Goal: Information Seeking & Learning: Learn about a topic

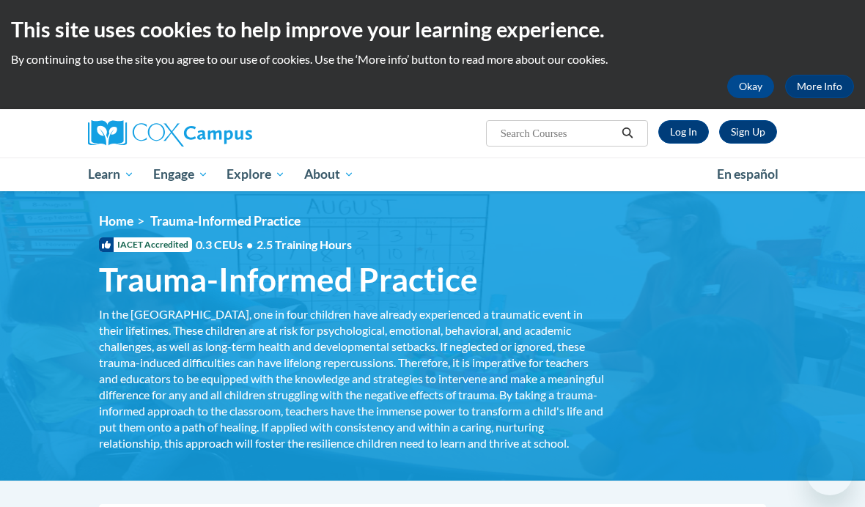
click at [692, 139] on link "Log In" at bounding box center [683, 131] width 51 height 23
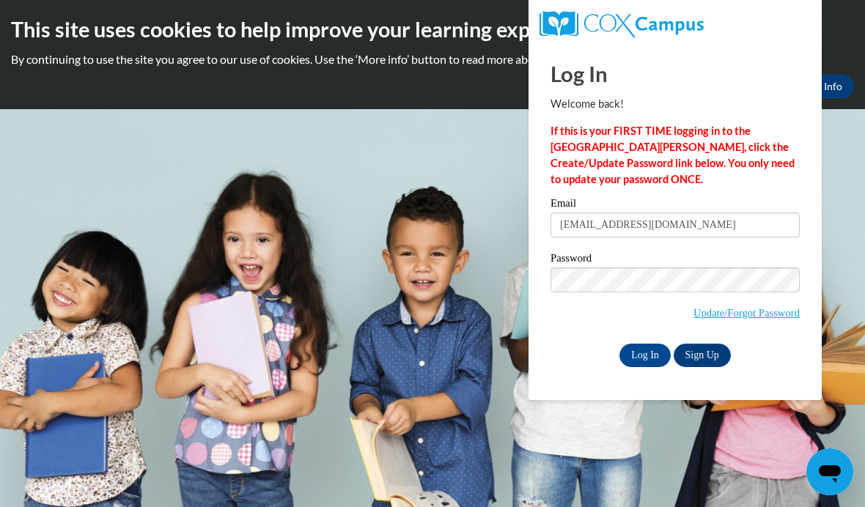
type input "Angelahayes1128@gmail.com"
click at [645, 354] on input "Log In" at bounding box center [644, 355] width 51 height 23
click at [645, 364] on input "Log In" at bounding box center [644, 355] width 51 height 23
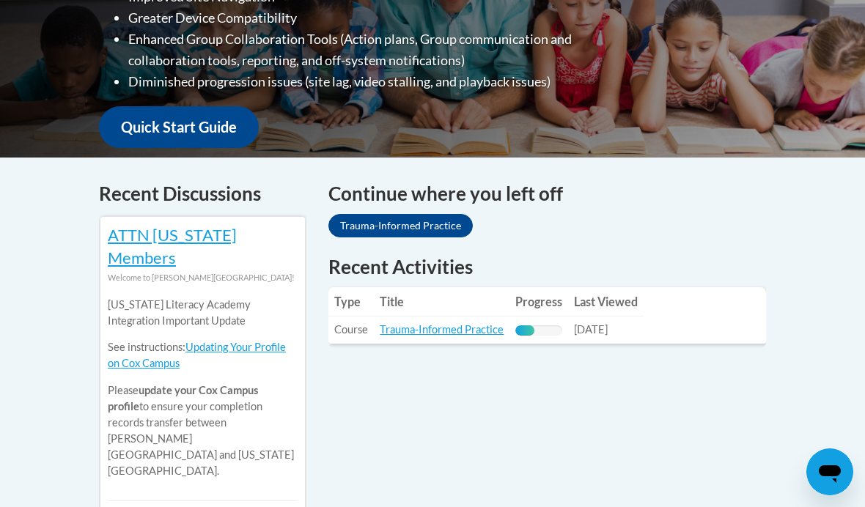
scroll to position [484, 0]
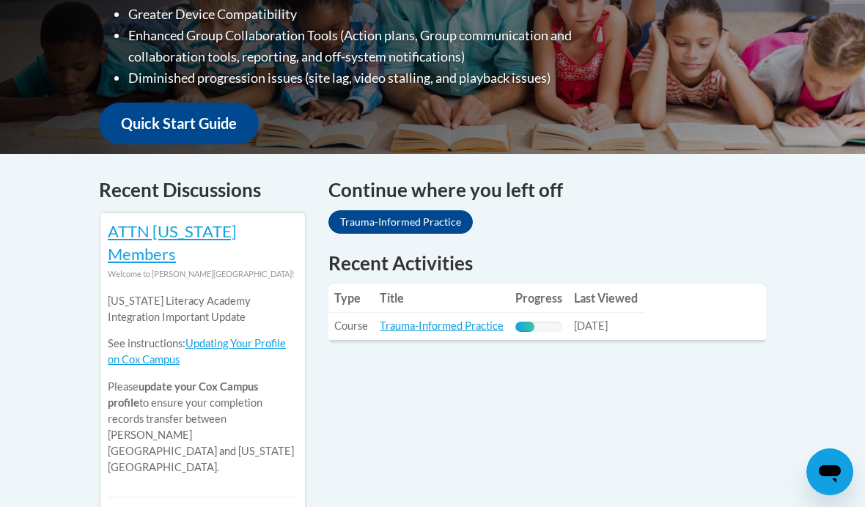
click at [466, 319] on link "Trauma-Informed Practice" at bounding box center [442, 325] width 124 height 12
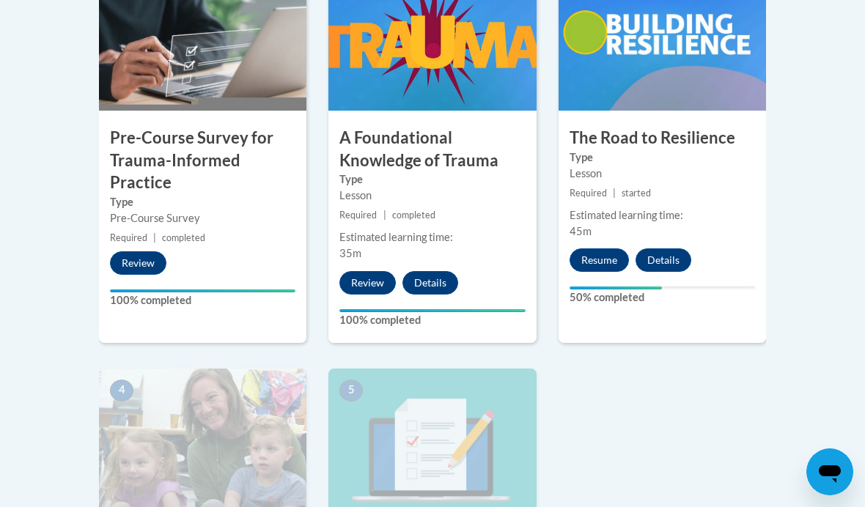
scroll to position [614, 0]
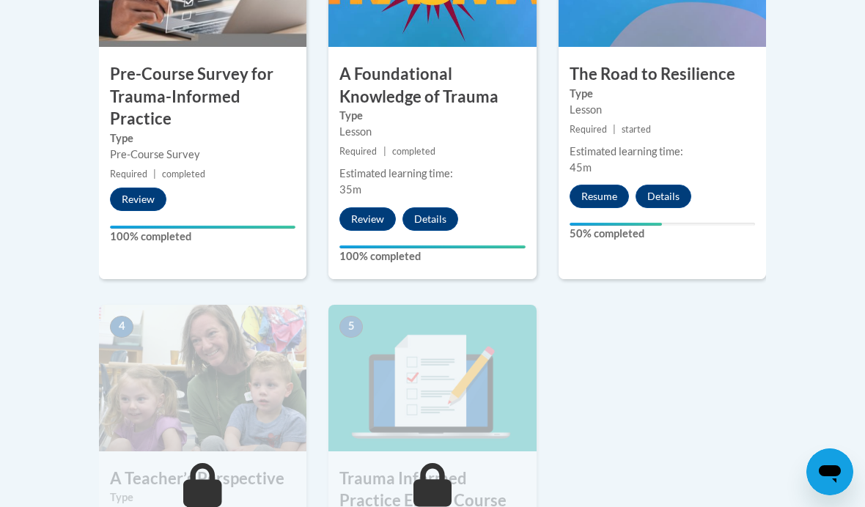
click at [601, 196] on button "Resume" at bounding box center [598, 196] width 59 height 23
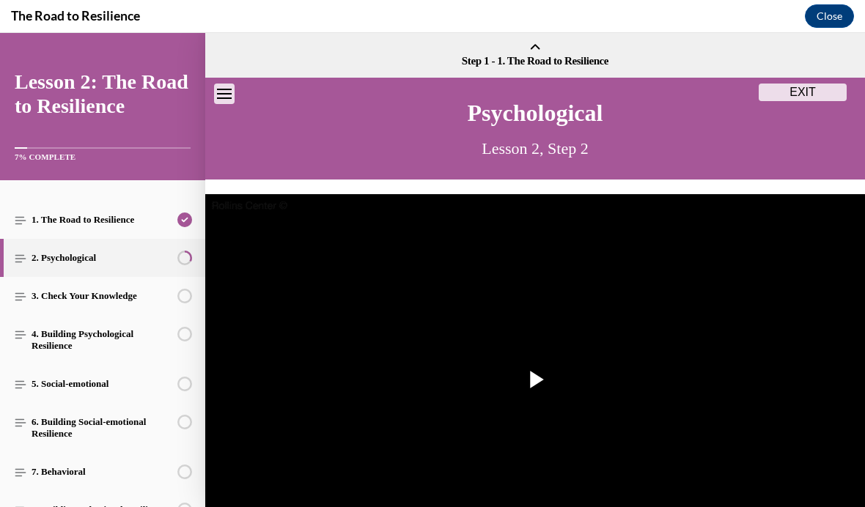
scroll to position [0, 0]
click at [826, 93] on button "EXIT" at bounding box center [802, 93] width 88 height 18
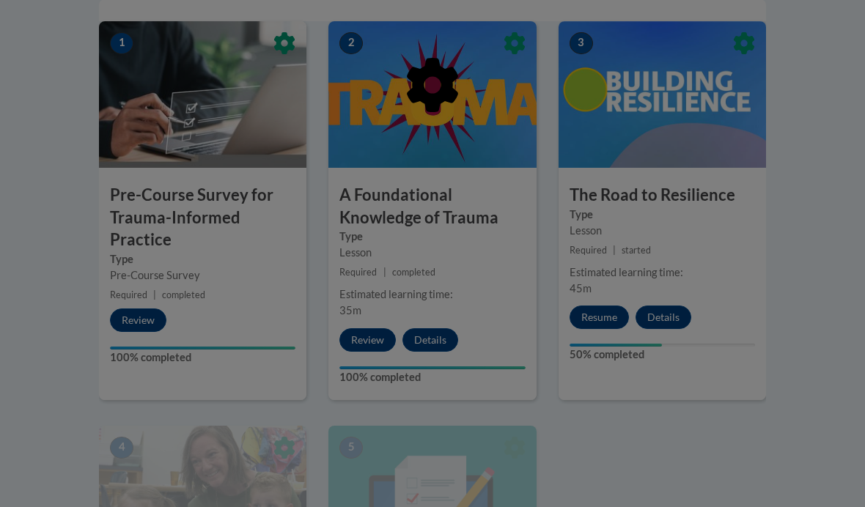
scroll to position [492, 0]
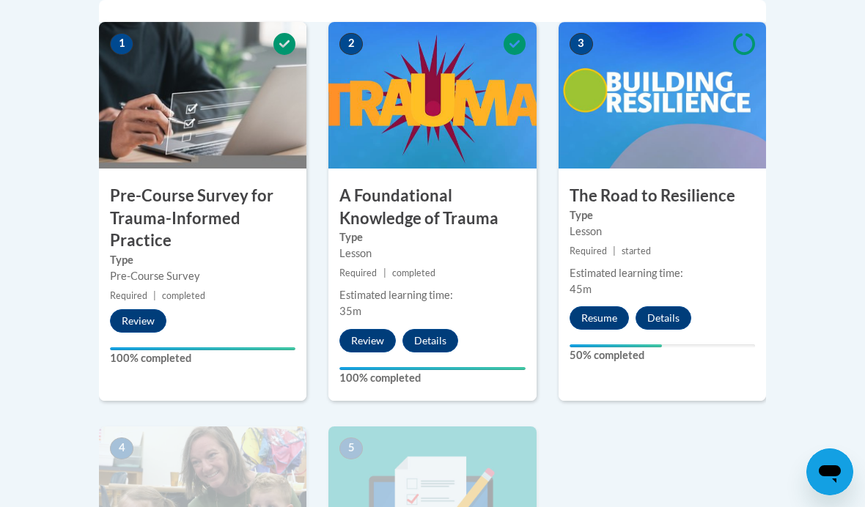
click at [601, 317] on button "Resume" at bounding box center [598, 317] width 59 height 23
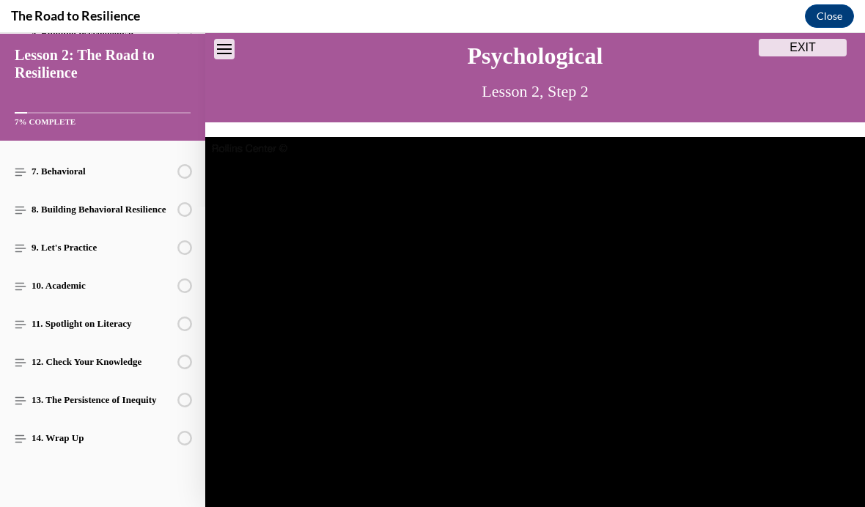
scroll to position [300, 0]
click at [172, 440] on div "14. Wrap Up This lesson is currently unavailable Lessons must be completed in o…" at bounding box center [102, 438] width 205 height 38
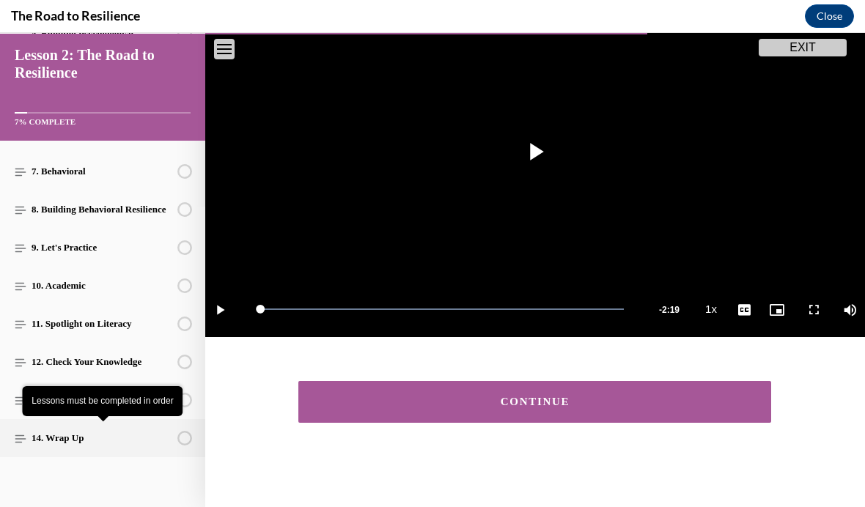
scroll to position [227, 0]
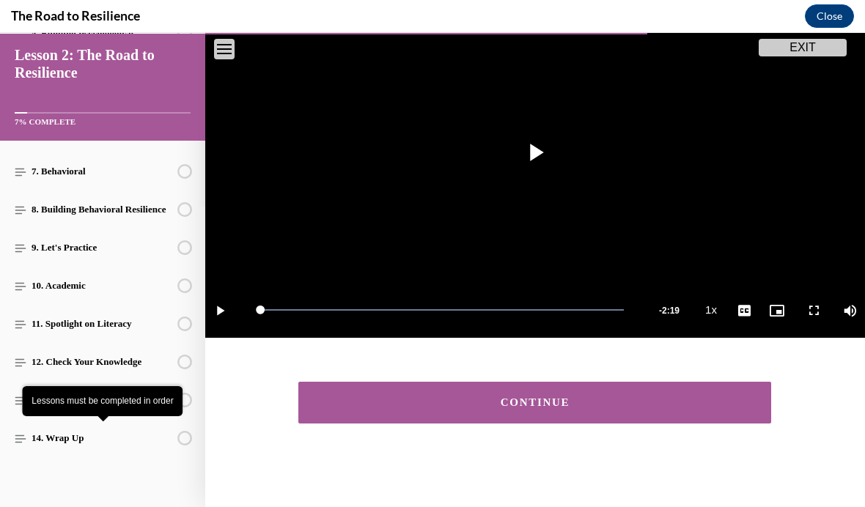
click at [510, 404] on div "CONTINUE" at bounding box center [534, 402] width 427 height 11
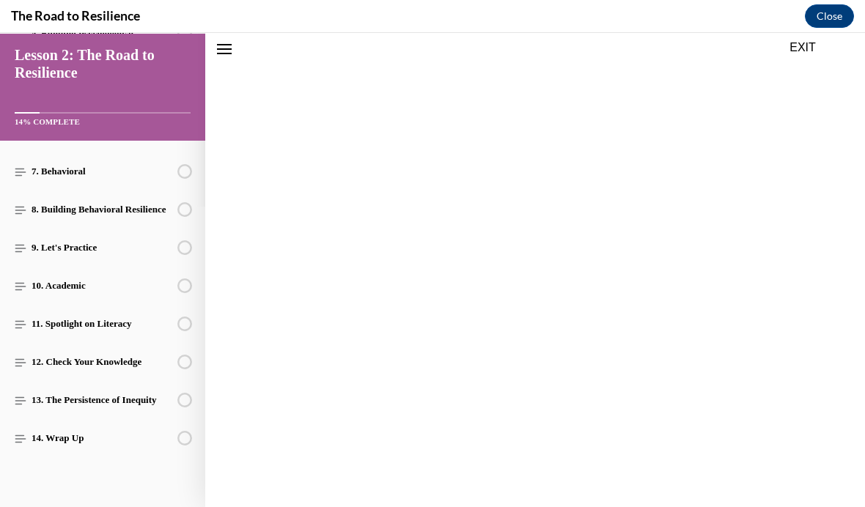
scroll to position [45, 0]
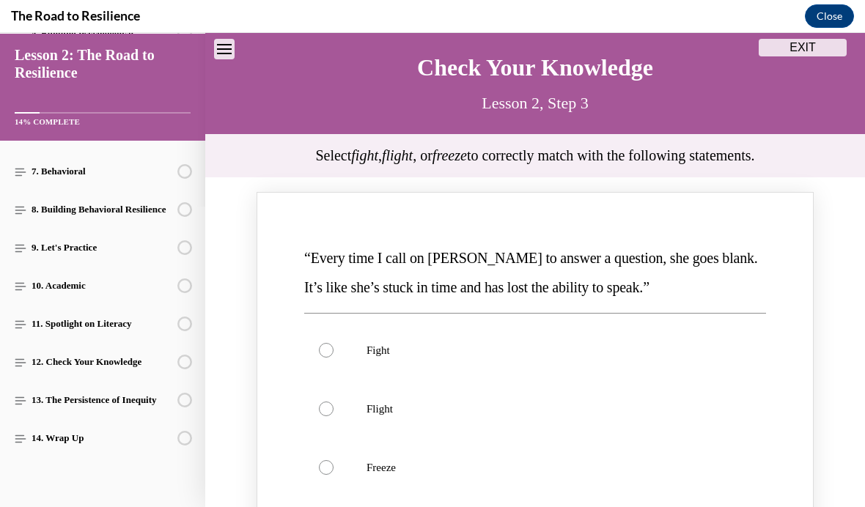
click at [503, 415] on label "Flight" at bounding box center [535, 409] width 462 height 59
click at [333, 415] on input "Flight" at bounding box center [326, 408] width 15 height 15
radio input "true"
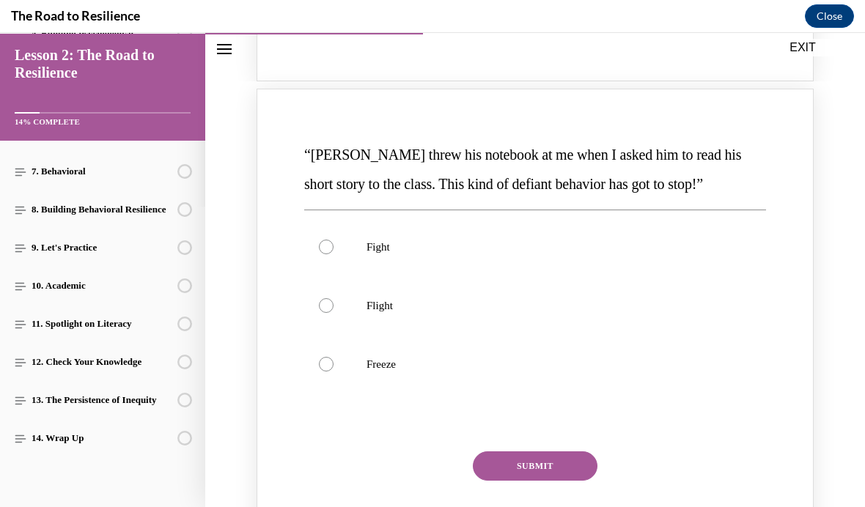
scroll to position [642, 0]
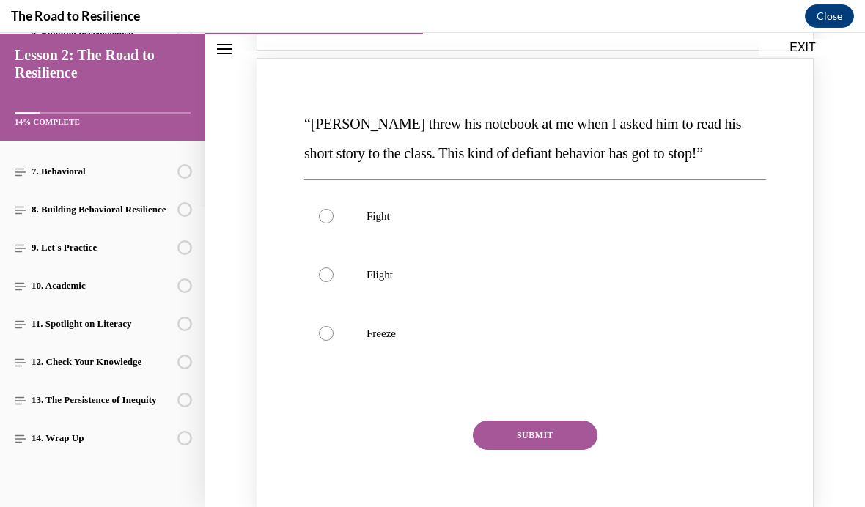
click at [478, 282] on p "Flight" at bounding box center [547, 274] width 363 height 15
click at [333, 282] on input "Flight" at bounding box center [326, 274] width 15 height 15
radio input "true"
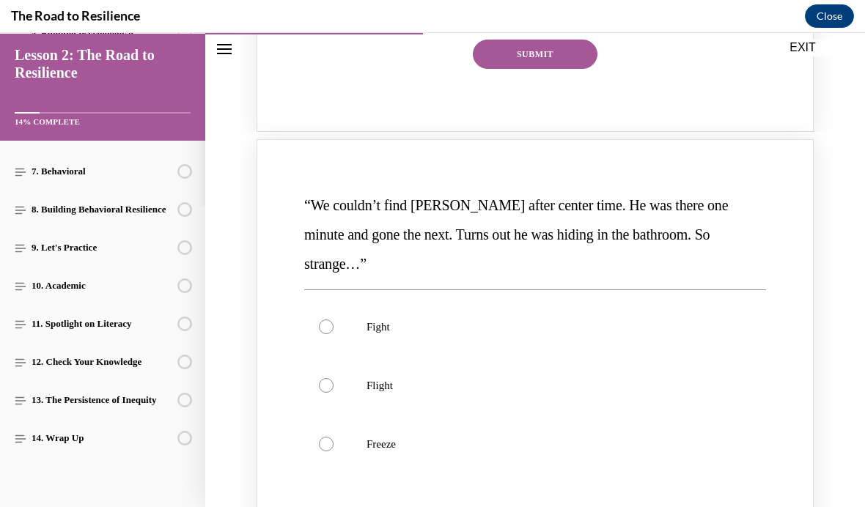
click at [528, 297] on label "Fight" at bounding box center [535, 326] width 462 height 59
click at [333, 319] on input "Fight" at bounding box center [326, 326] width 15 height 15
radio input "true"
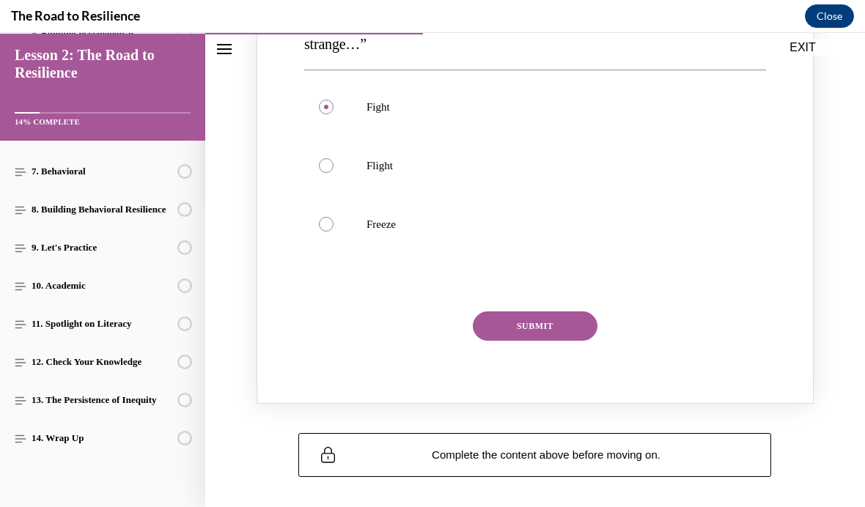
scroll to position [1241, 0]
click at [539, 313] on button "SUBMIT" at bounding box center [535, 327] width 125 height 29
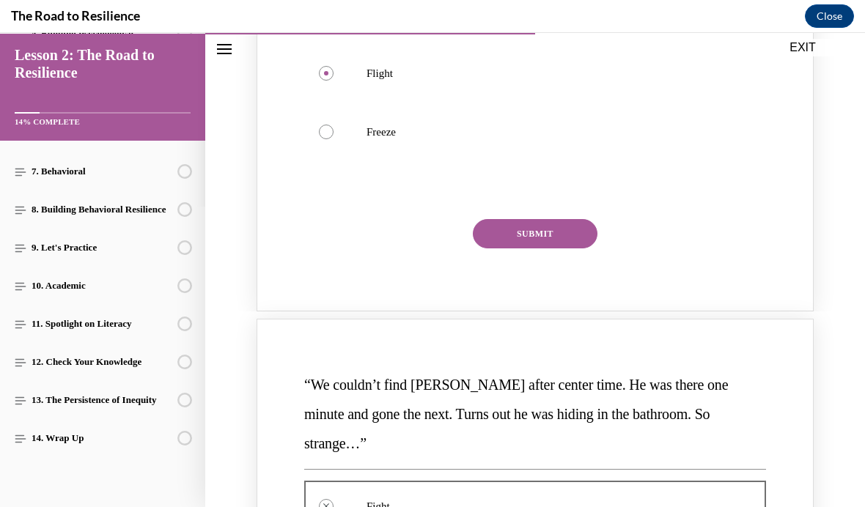
click at [555, 248] on button "SUBMIT" at bounding box center [535, 233] width 125 height 29
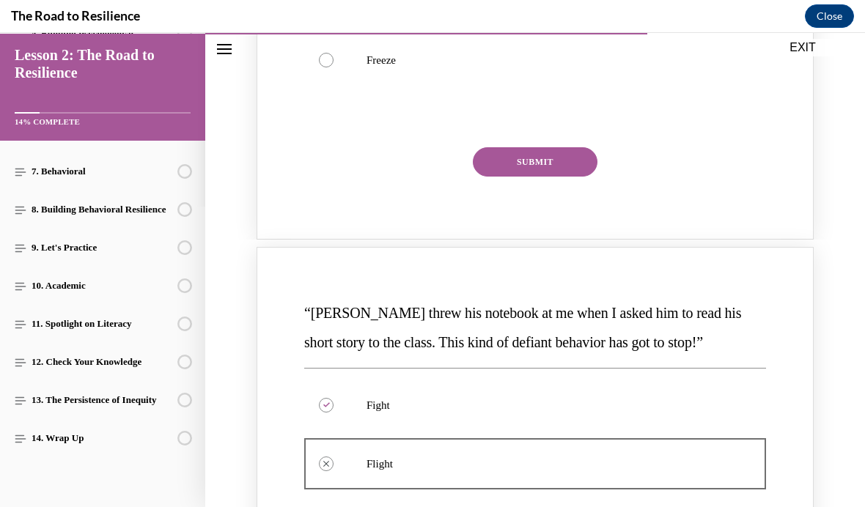
scroll to position [449, 0]
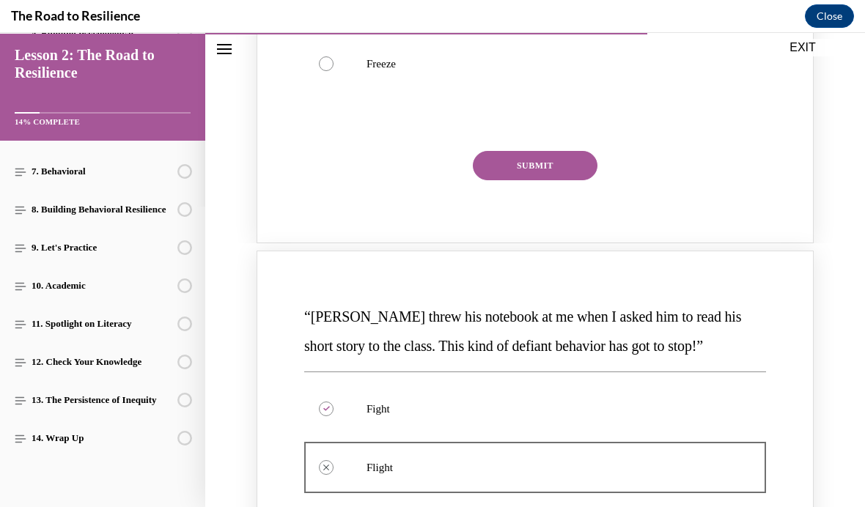
click at [558, 180] on button "SUBMIT" at bounding box center [535, 165] width 125 height 29
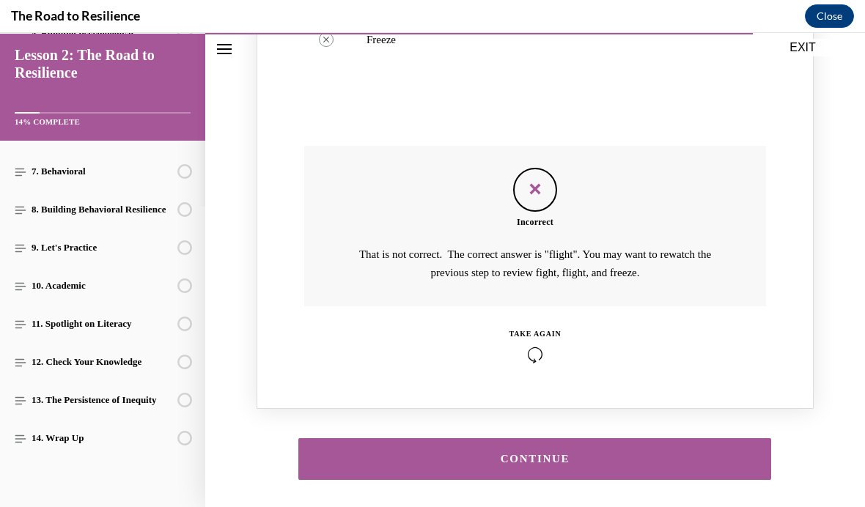
scroll to position [1806, 0]
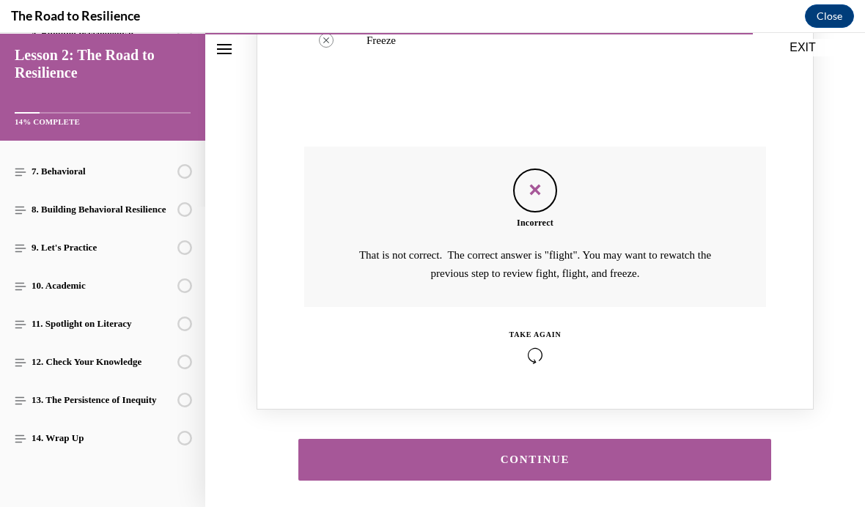
click at [514, 454] on div "CONTINUE" at bounding box center [534, 459] width 427 height 11
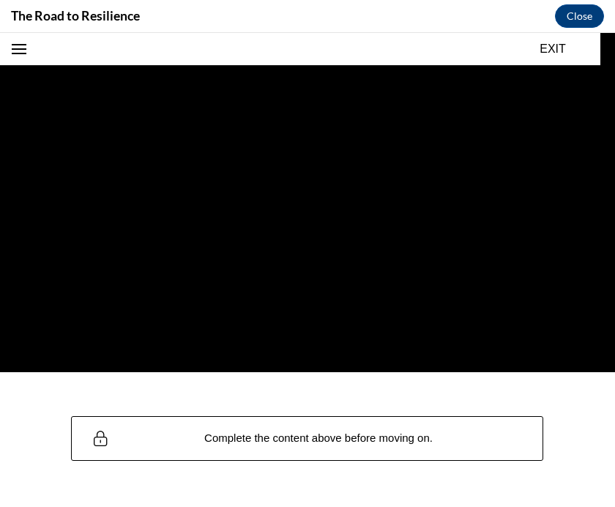
scroll to position [113, 0]
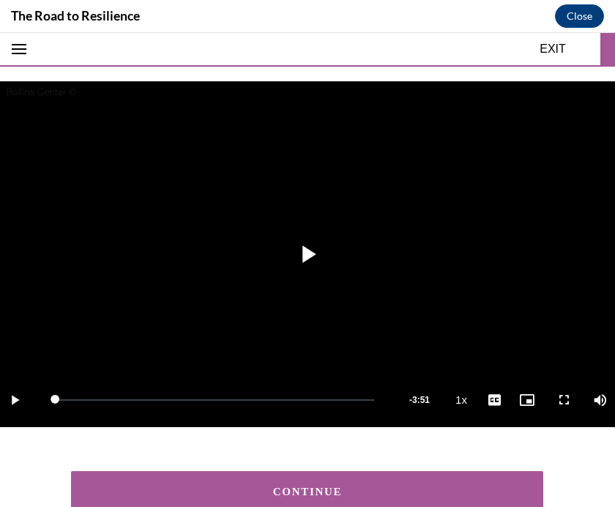
click at [340, 486] on div "CONTINUE" at bounding box center [307, 491] width 427 height 11
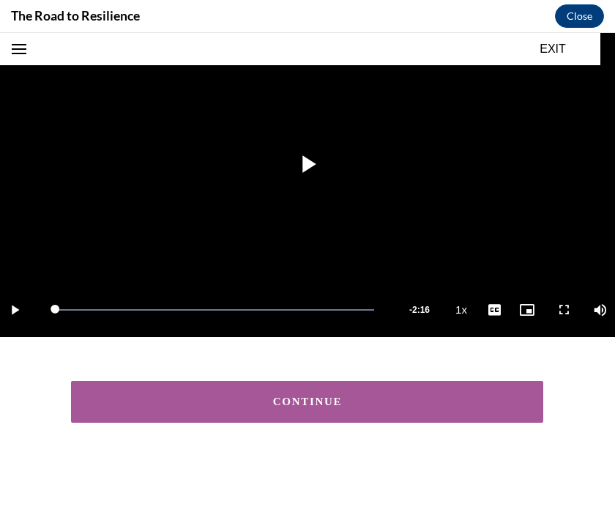
scroll to position [202, 0]
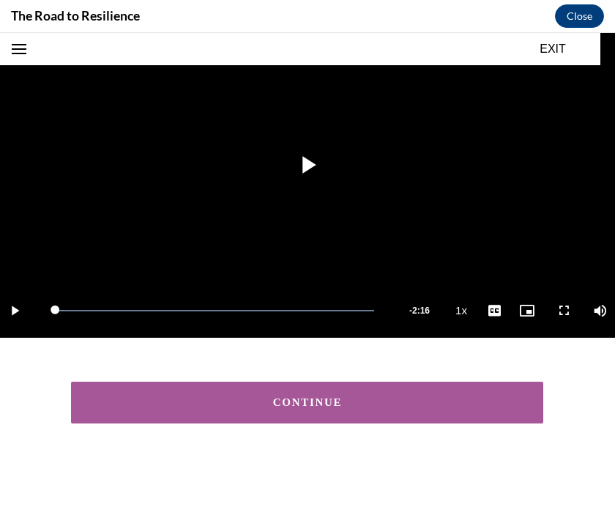
click at [314, 421] on button "CONTINUE" at bounding box center [307, 403] width 473 height 42
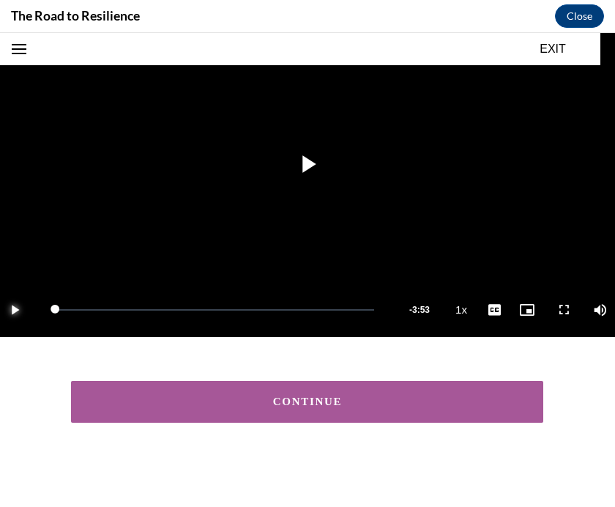
scroll to position [203, 0]
click at [259, 408] on button "CONTINUE" at bounding box center [307, 402] width 473 height 42
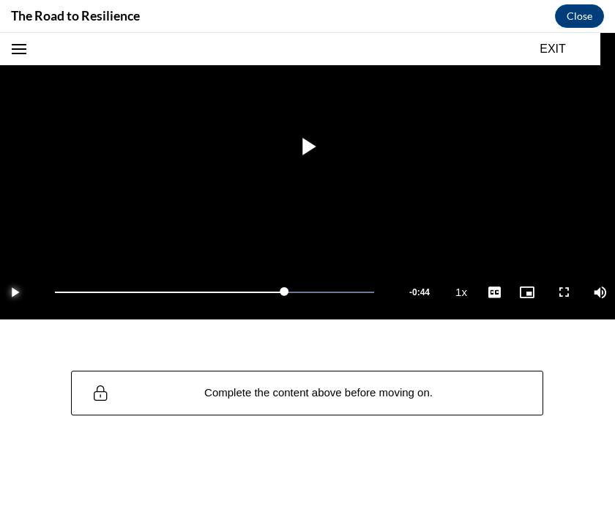
scroll to position [219, 0]
